Goal: Find specific page/section: Find specific page/section

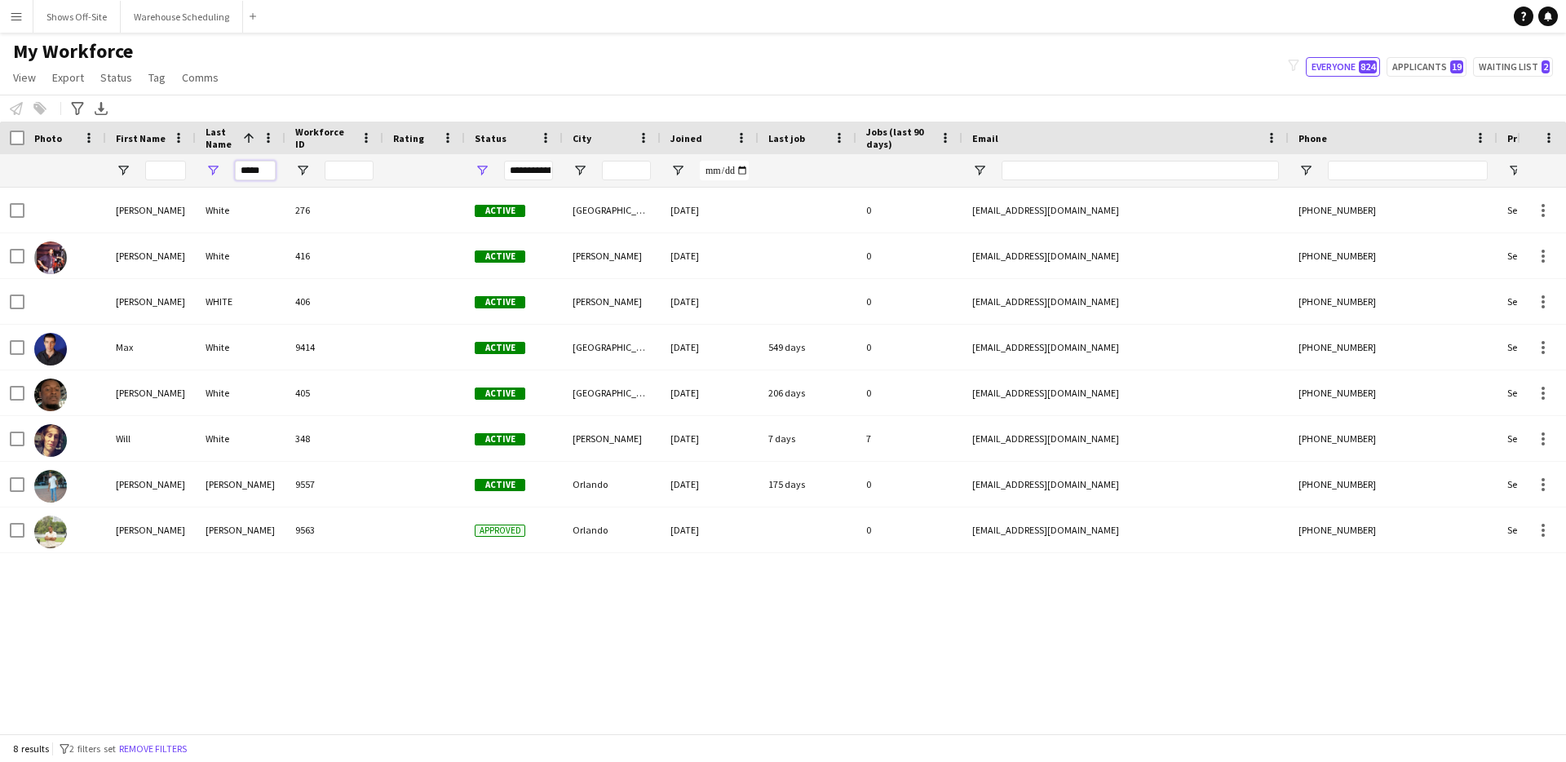
drag, startPoint x: 265, startPoint y: 168, endPoint x: 235, endPoint y: 170, distance: 30.2
click at [235, 170] on input "*****" at bounding box center [255, 171] width 41 height 20
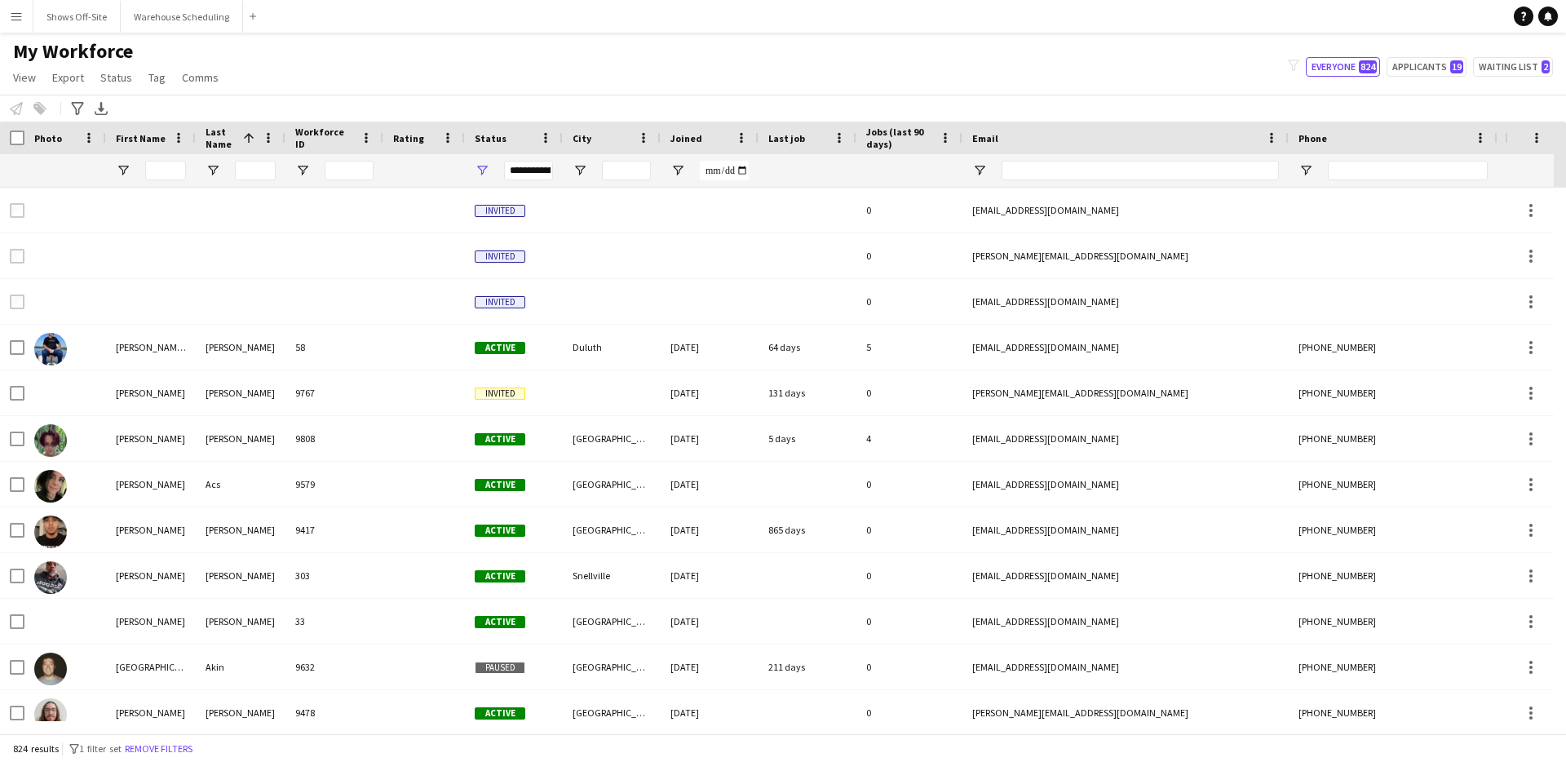
click at [1143, 92] on div "My Workforce View Views Default view New view Update view Delete view Edit name…" at bounding box center [783, 66] width 1566 height 55
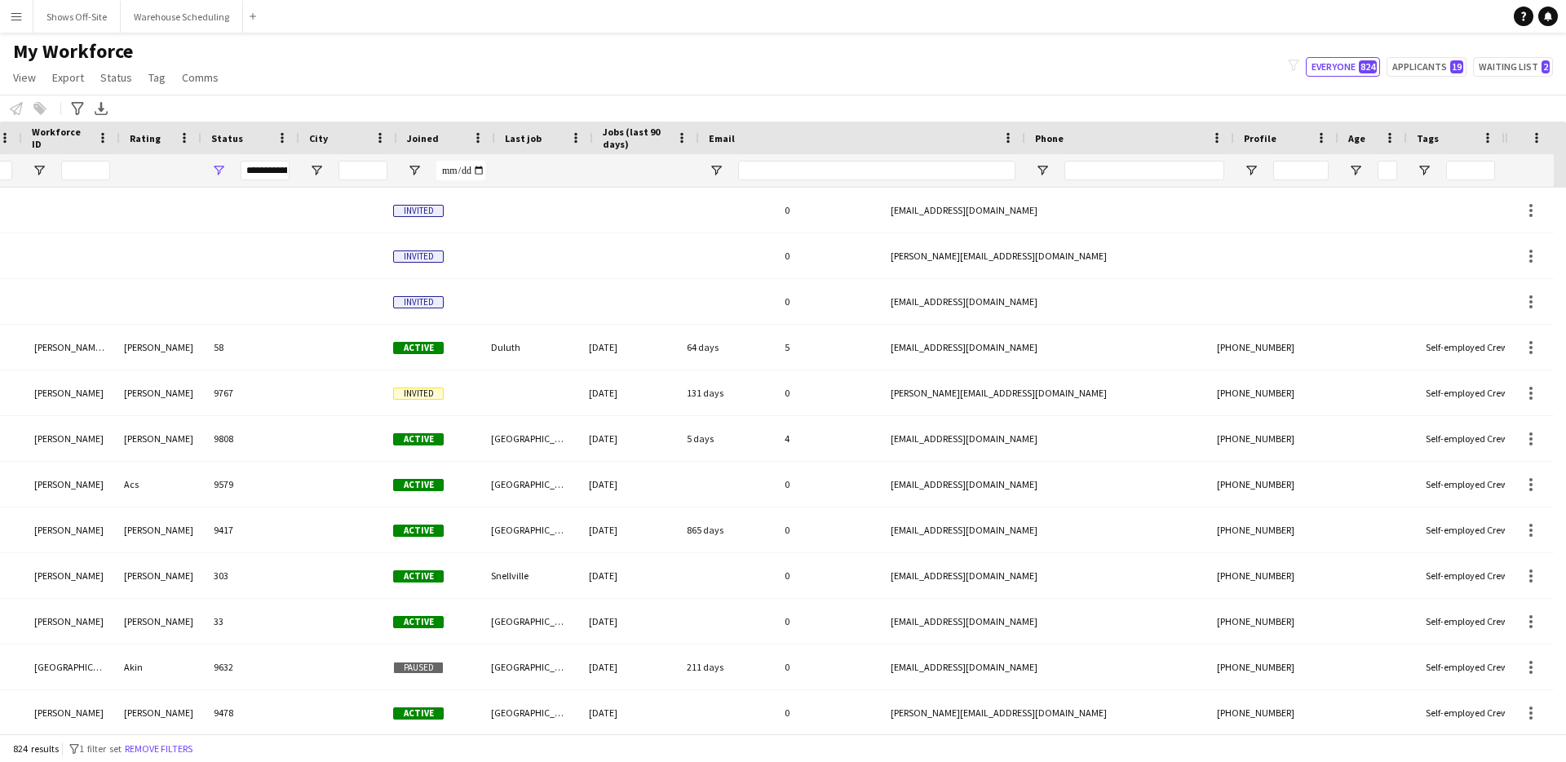
scroll to position [0, 263]
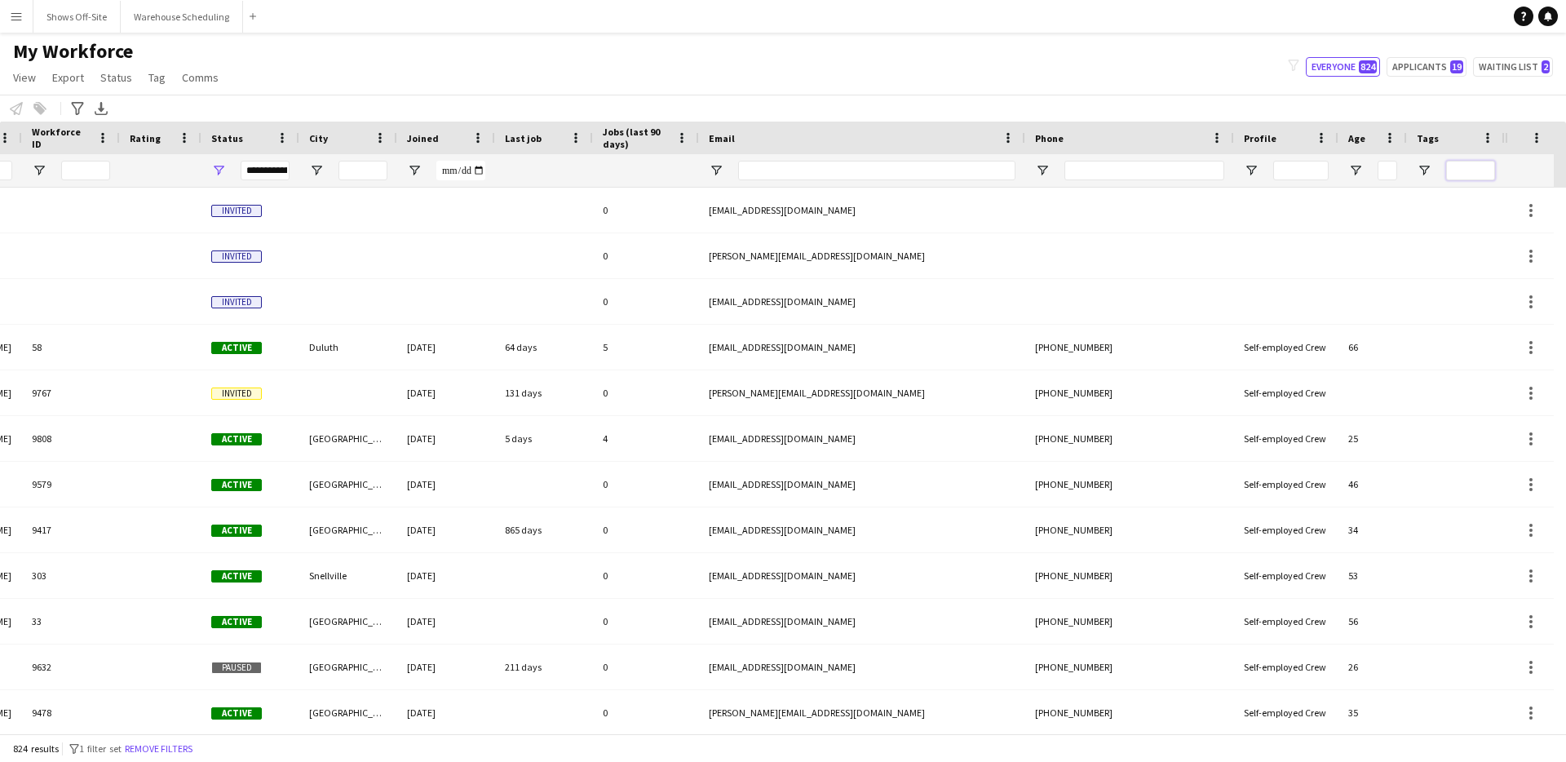
click at [1481, 170] on input "Tags Filter Input" at bounding box center [1470, 171] width 49 height 20
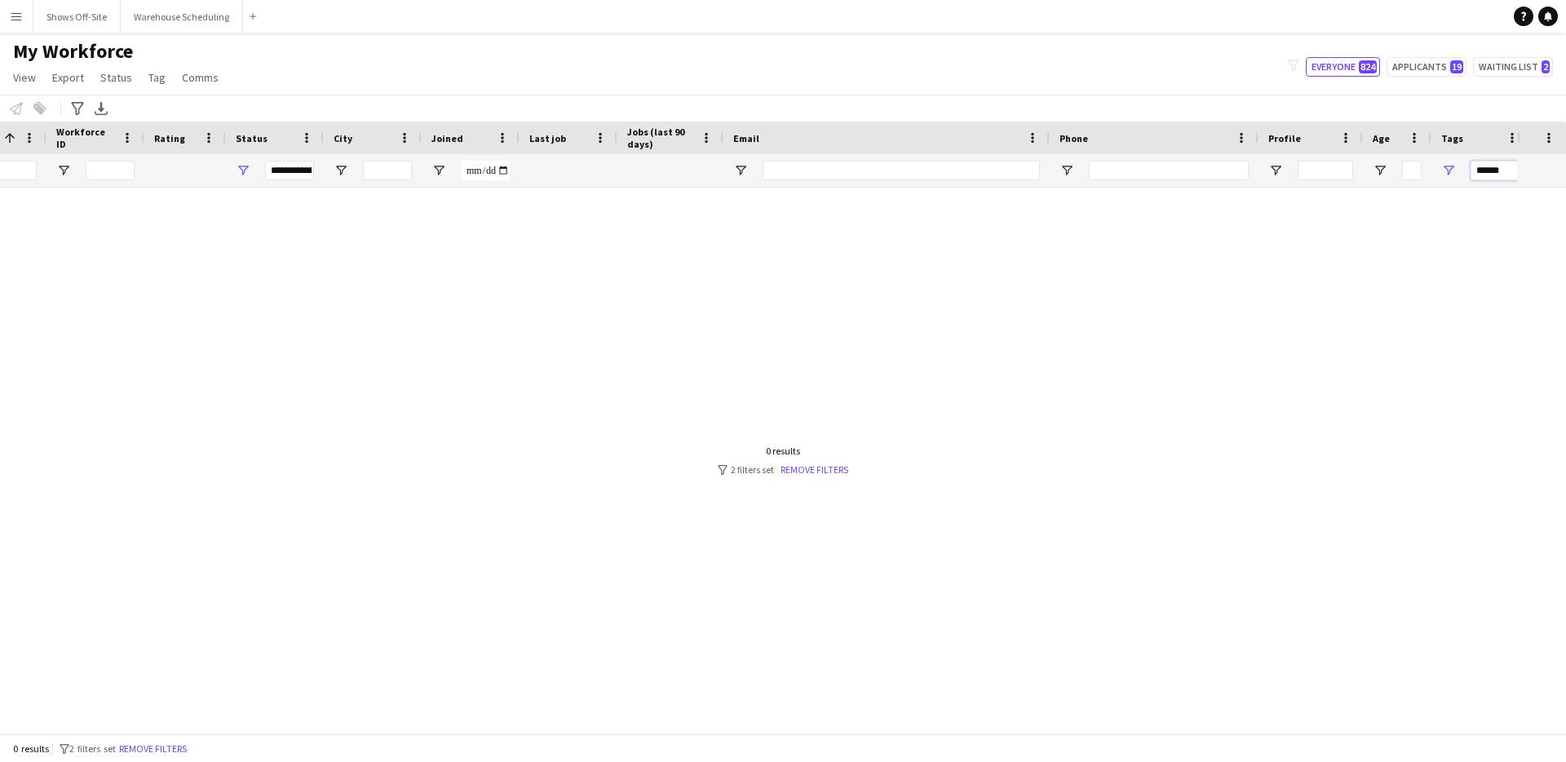
scroll to position [0, 236]
type input "*"
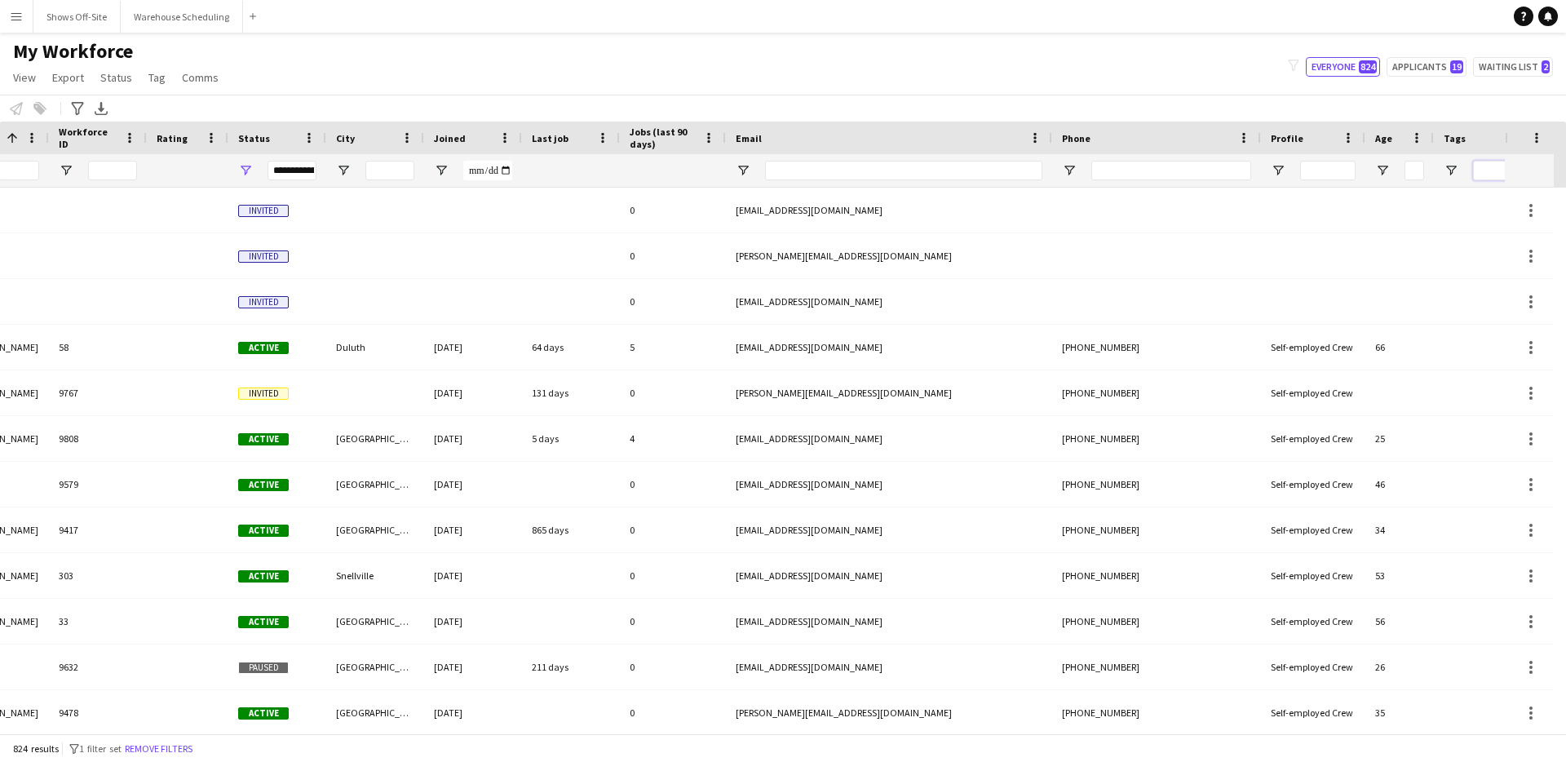
scroll to position [0, 0]
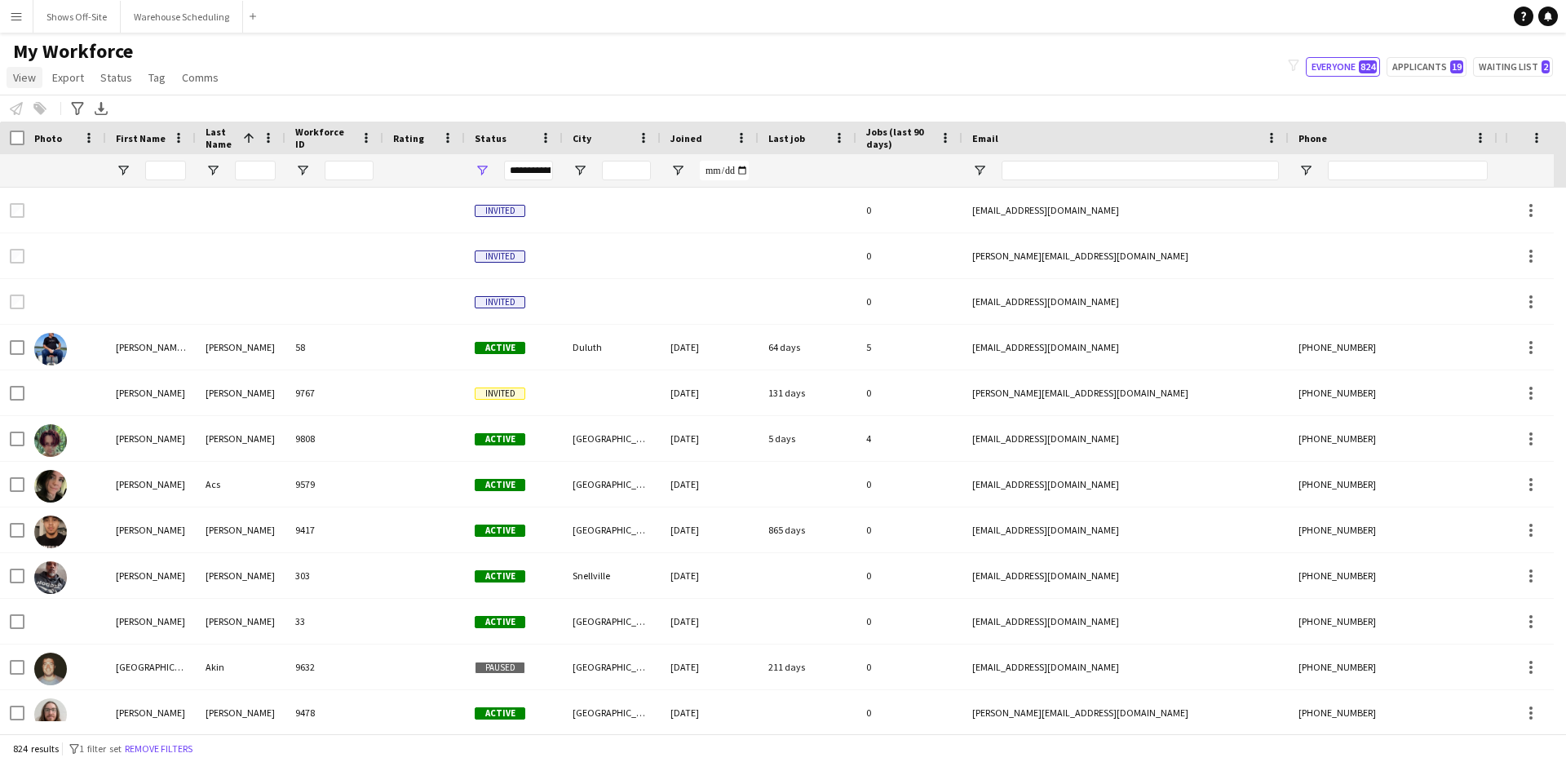
click at [15, 78] on span "View" at bounding box center [24, 77] width 23 height 15
click at [405, 81] on div "My Workforce View Views Default view New view Update view Delete view Edit name…" at bounding box center [783, 66] width 1566 height 55
click at [75, 113] on icon "Advanced filters" at bounding box center [77, 108] width 13 height 13
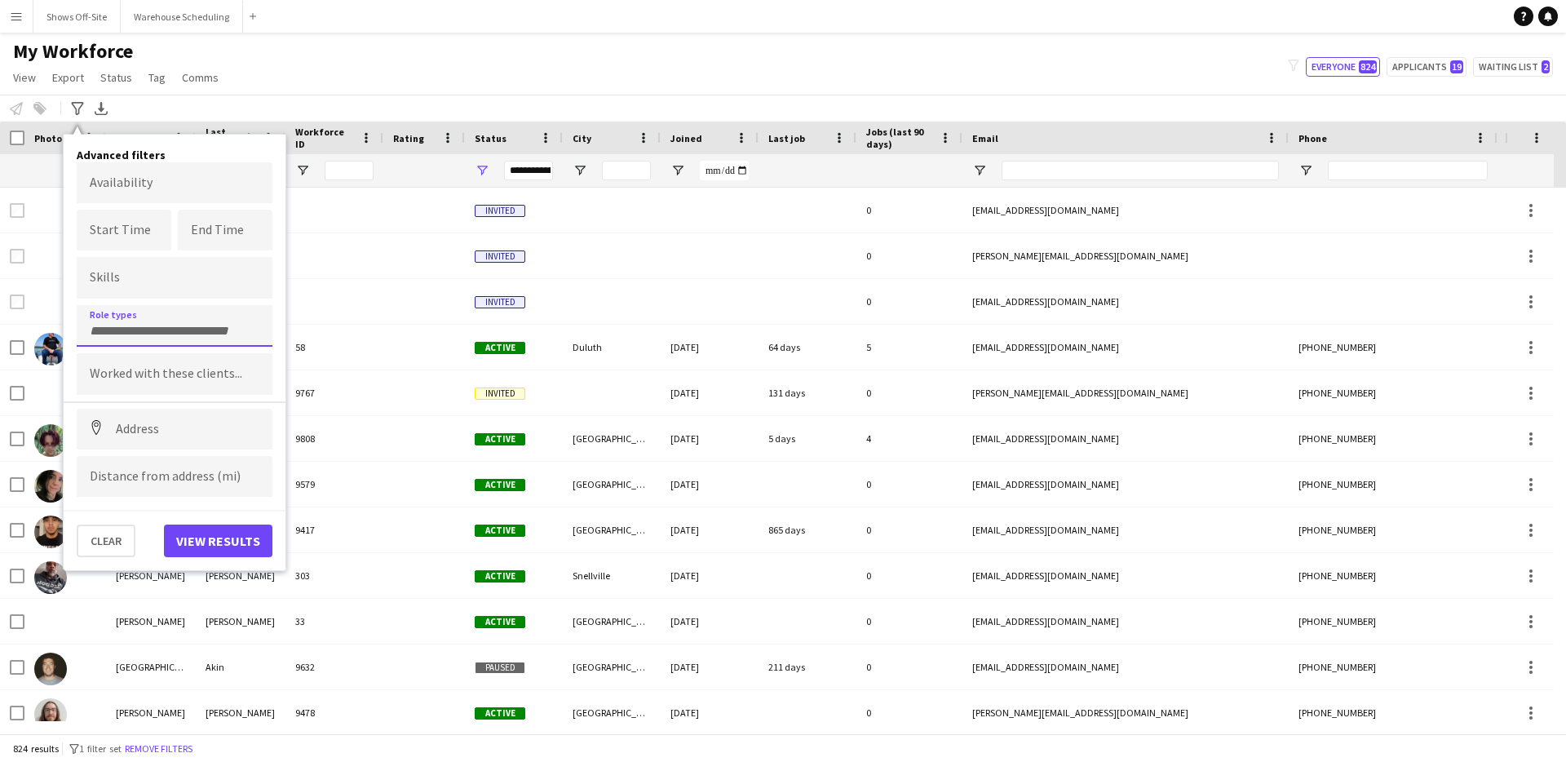
click at [164, 329] on input "Type to search role types..." at bounding box center [175, 331] width 170 height 15
type input "******"
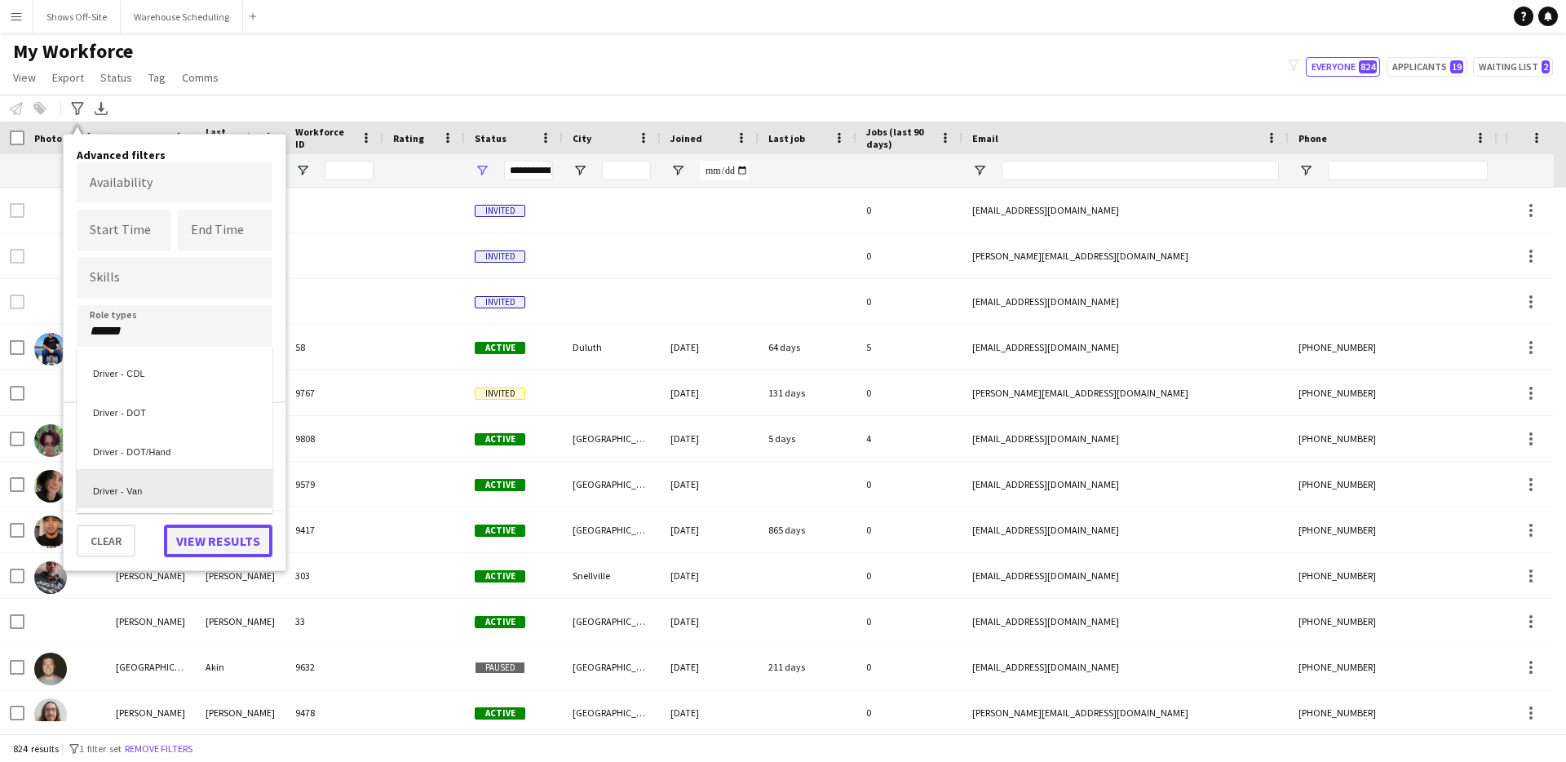
click at [213, 549] on button "View results" at bounding box center [218, 540] width 108 height 33
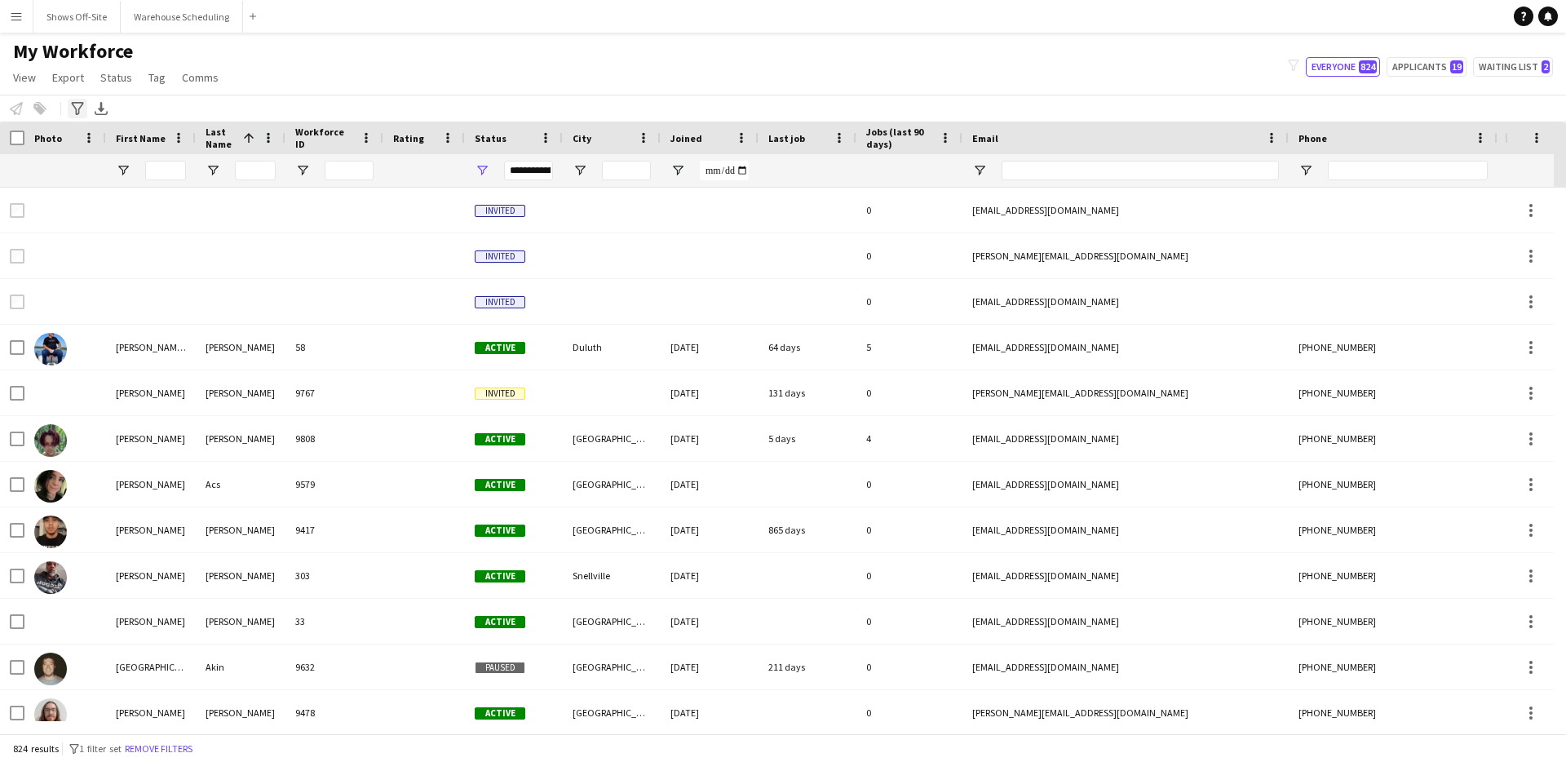
click at [84, 106] on div "Advanced filters" at bounding box center [78, 109] width 20 height 20
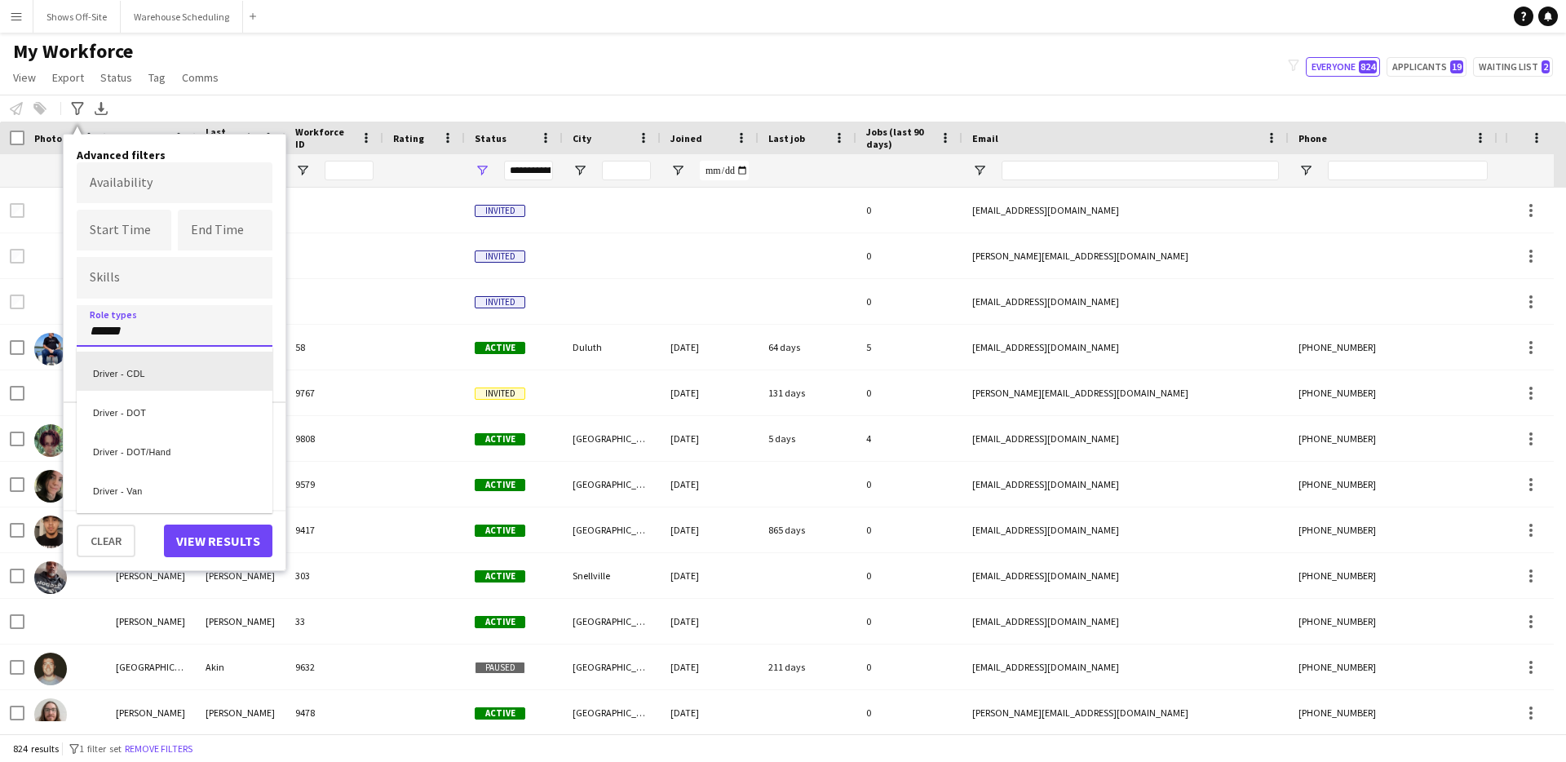
click at [195, 382] on div "Driver - CDL" at bounding box center [175, 370] width 196 height 39
click at [227, 537] on button "View results" at bounding box center [218, 540] width 108 height 33
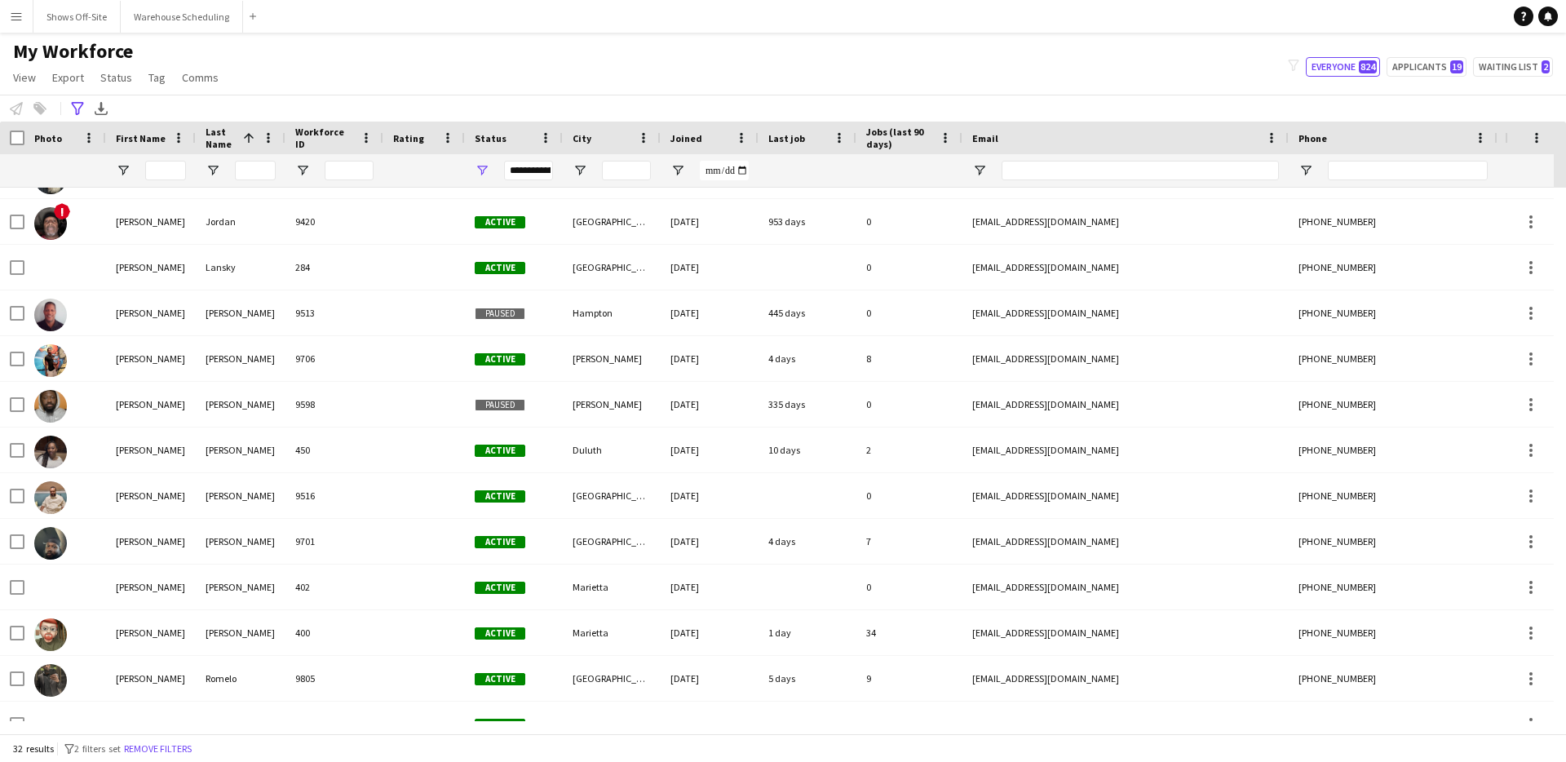
scroll to position [673, 0]
